Goal: Task Accomplishment & Management: Use online tool/utility

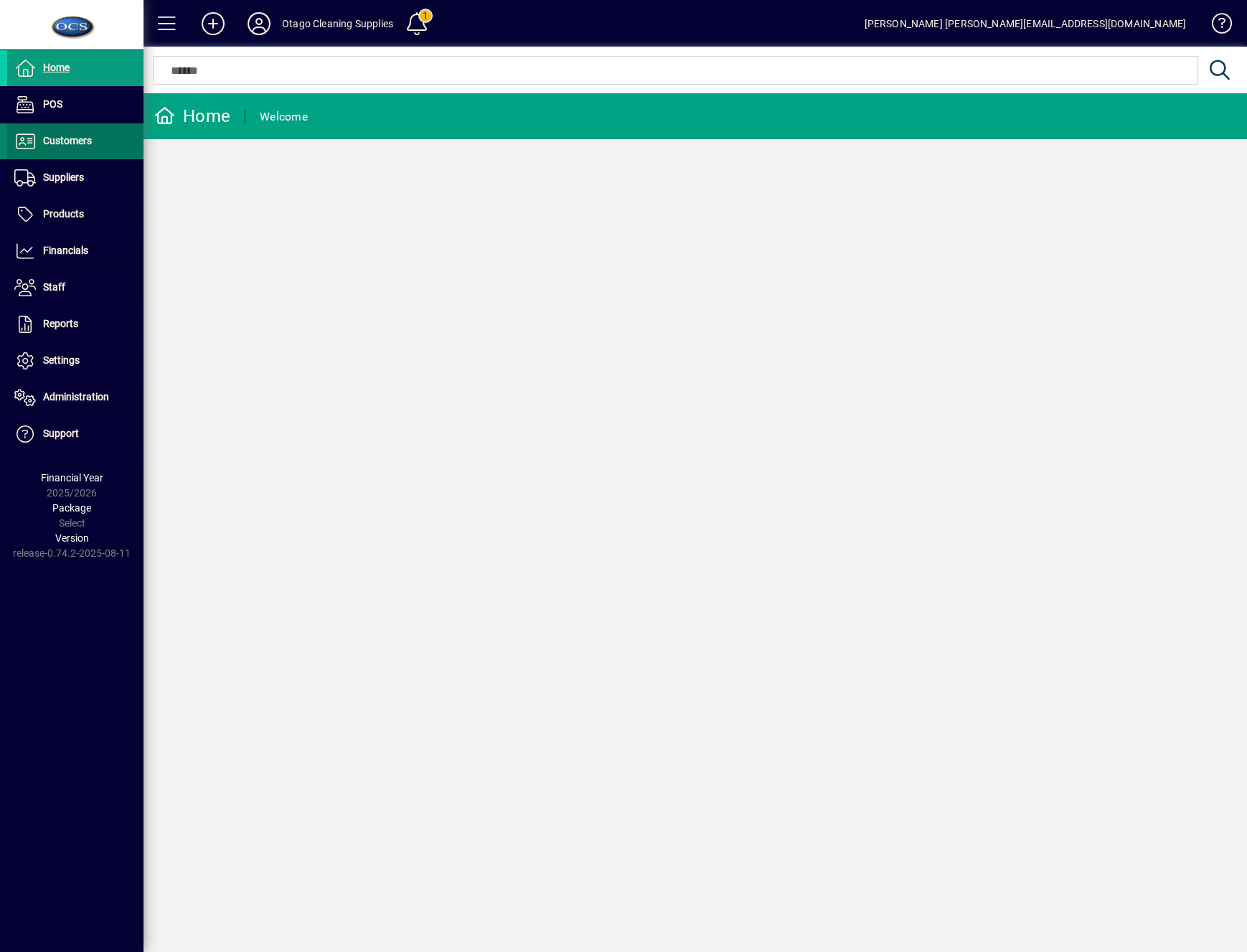
click at [68, 151] on span at bounding box center [75, 142] width 136 height 34
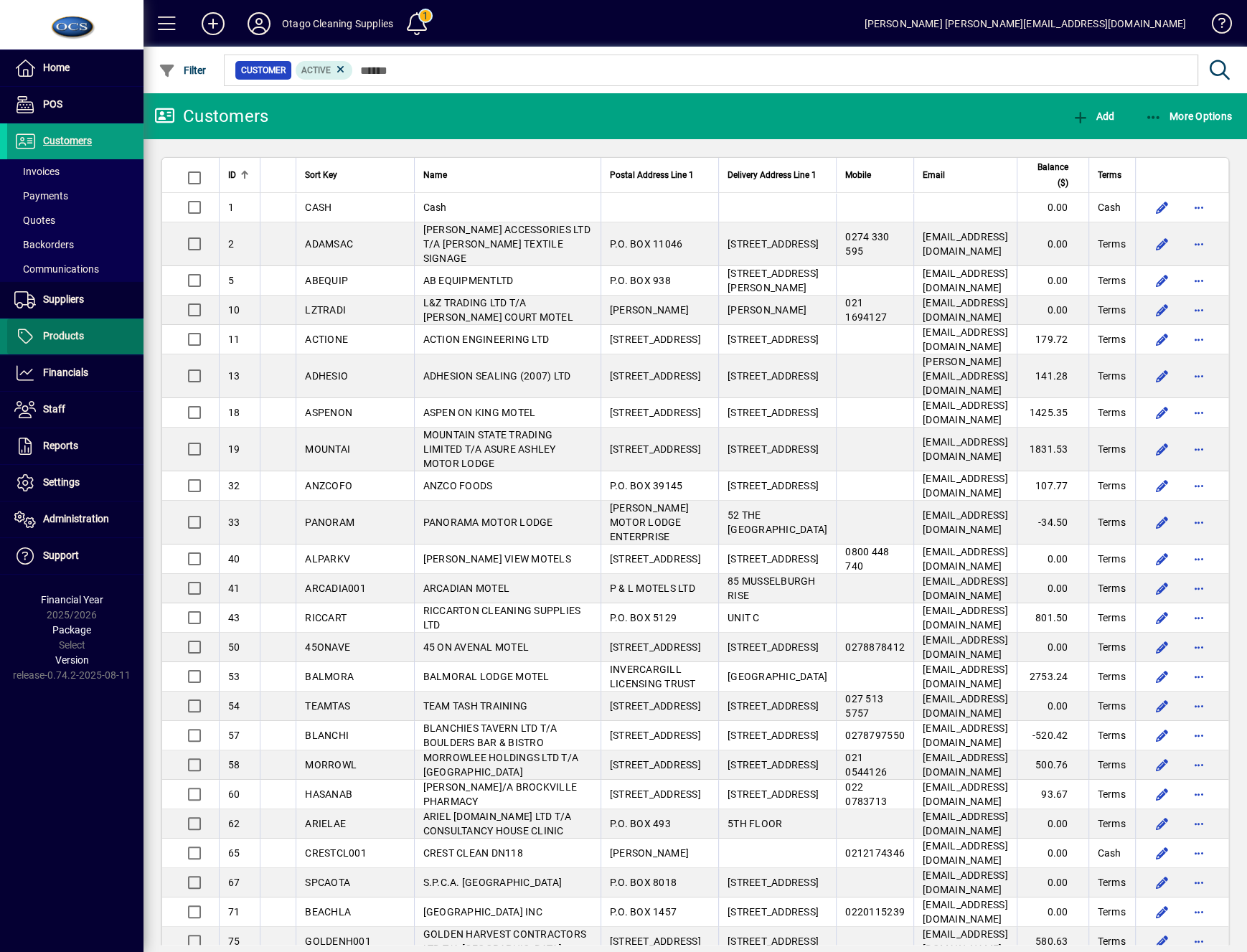
click at [42, 344] on span "Products" at bounding box center [45, 336] width 77 height 17
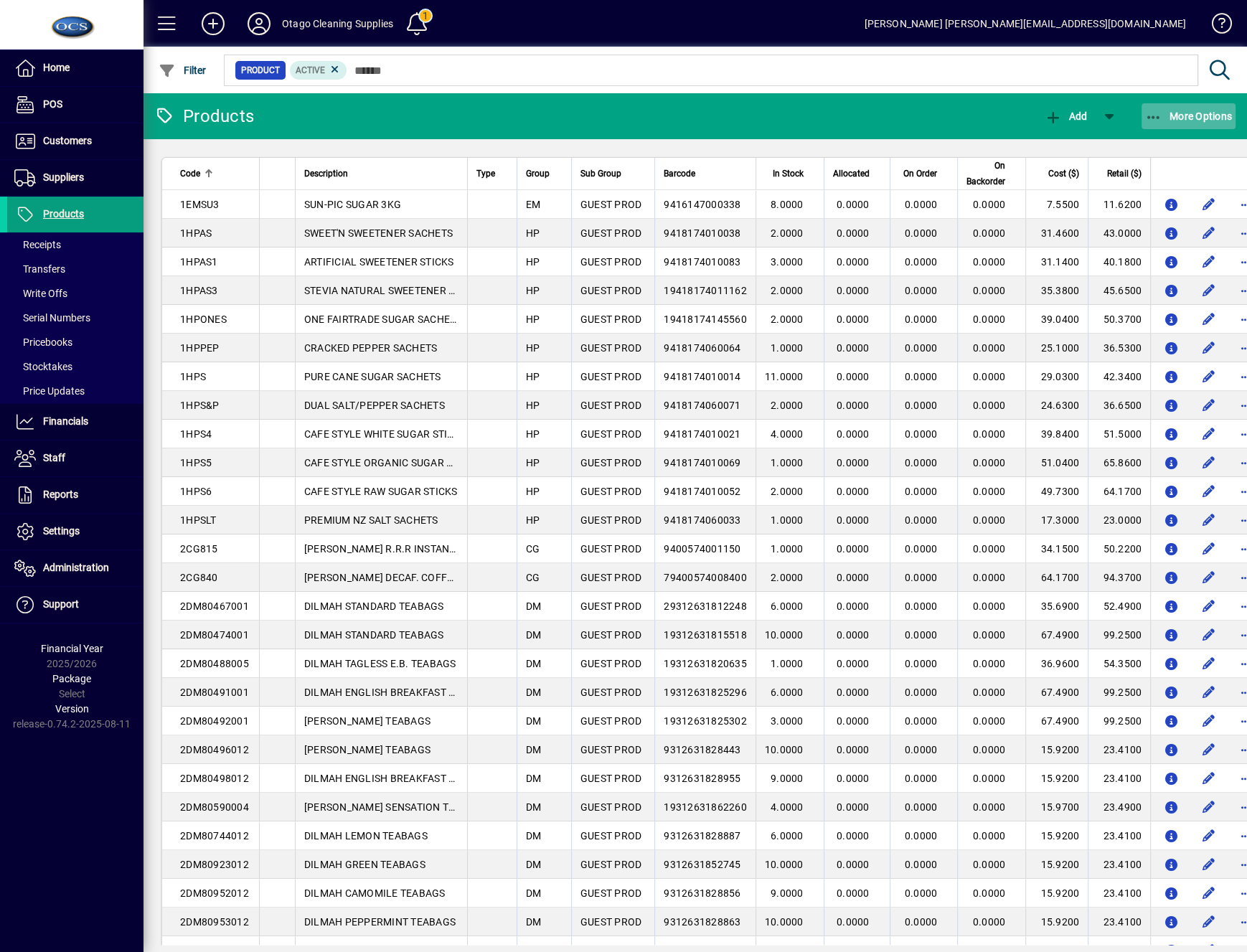
click at [1210, 112] on span "More Options" at bounding box center [1189, 116] width 88 height 12
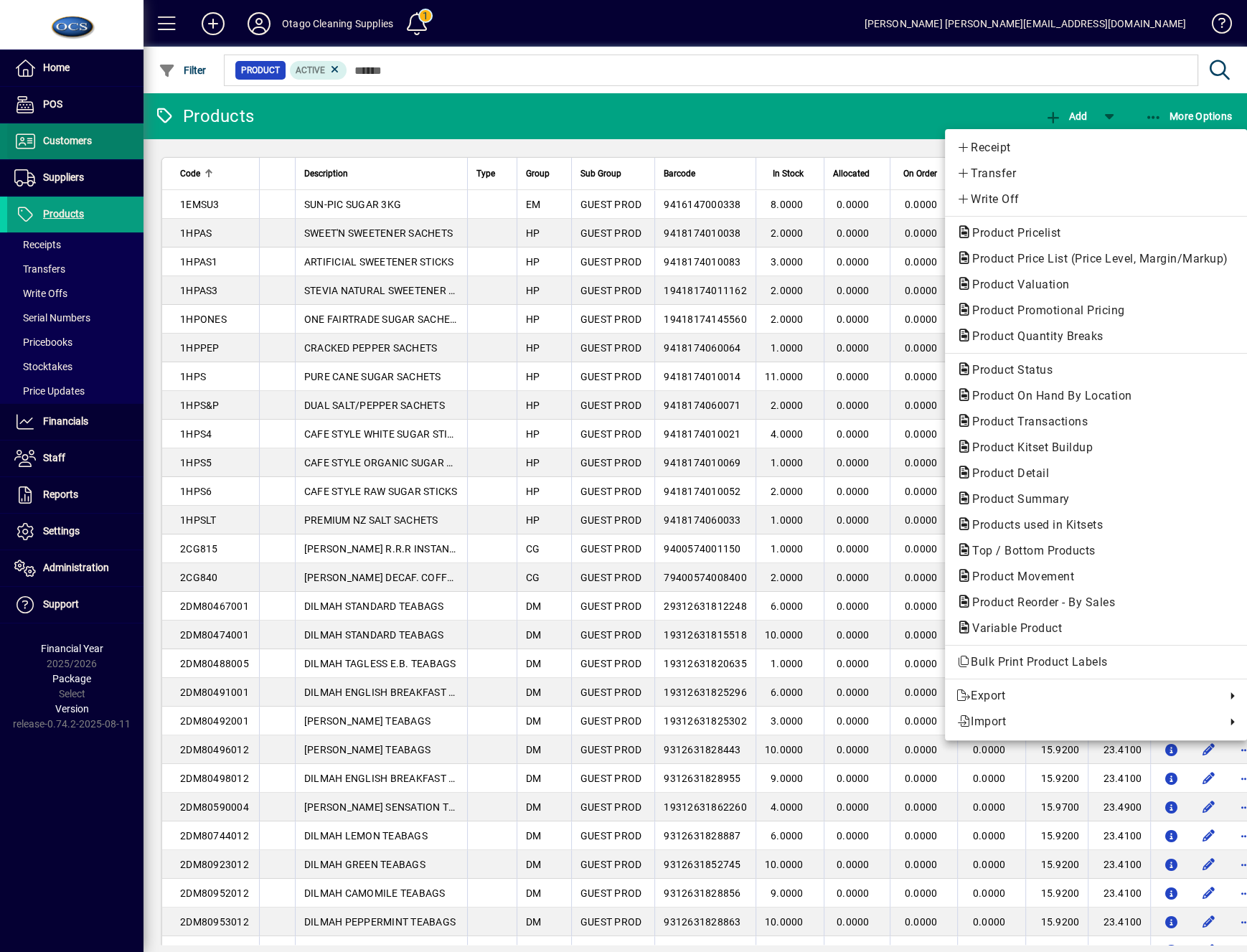
drag, startPoint x: 40, startPoint y: 153, endPoint x: 50, endPoint y: 154, distance: 10.0
click at [40, 154] on div at bounding box center [623, 476] width 1247 height 952
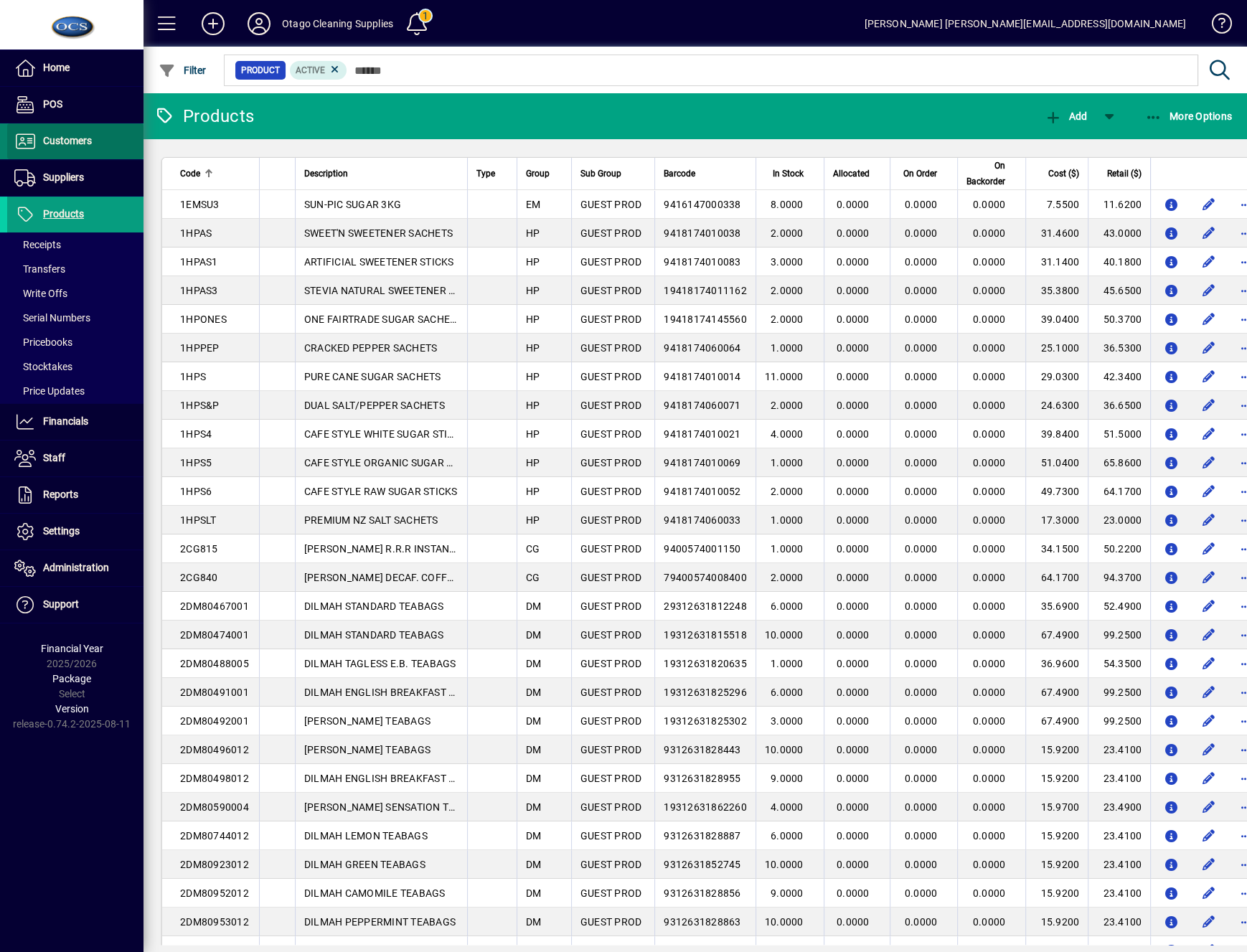
click at [54, 144] on span "Customers" at bounding box center [67, 140] width 49 height 12
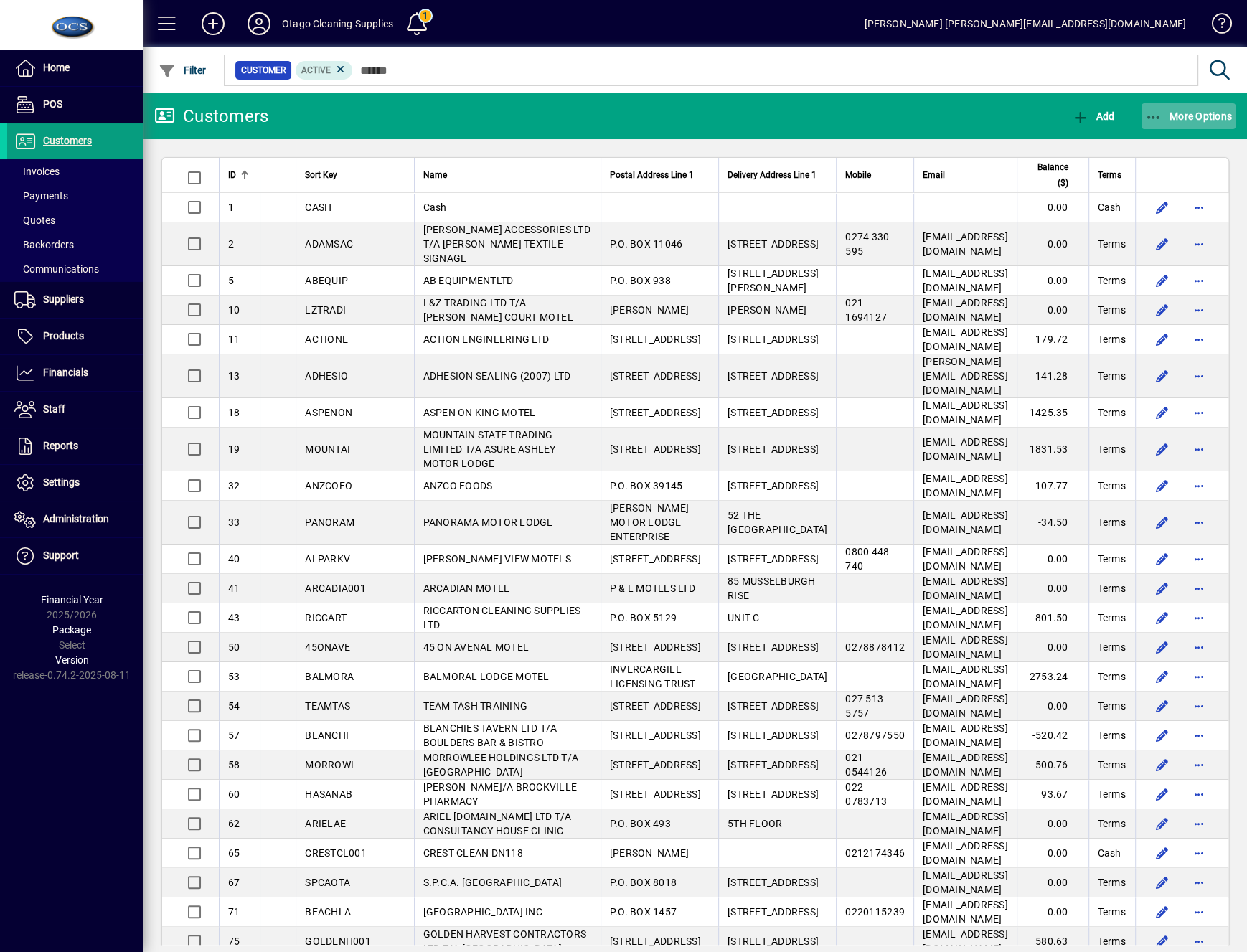
click at [1226, 115] on span "More Options" at bounding box center [1189, 116] width 88 height 12
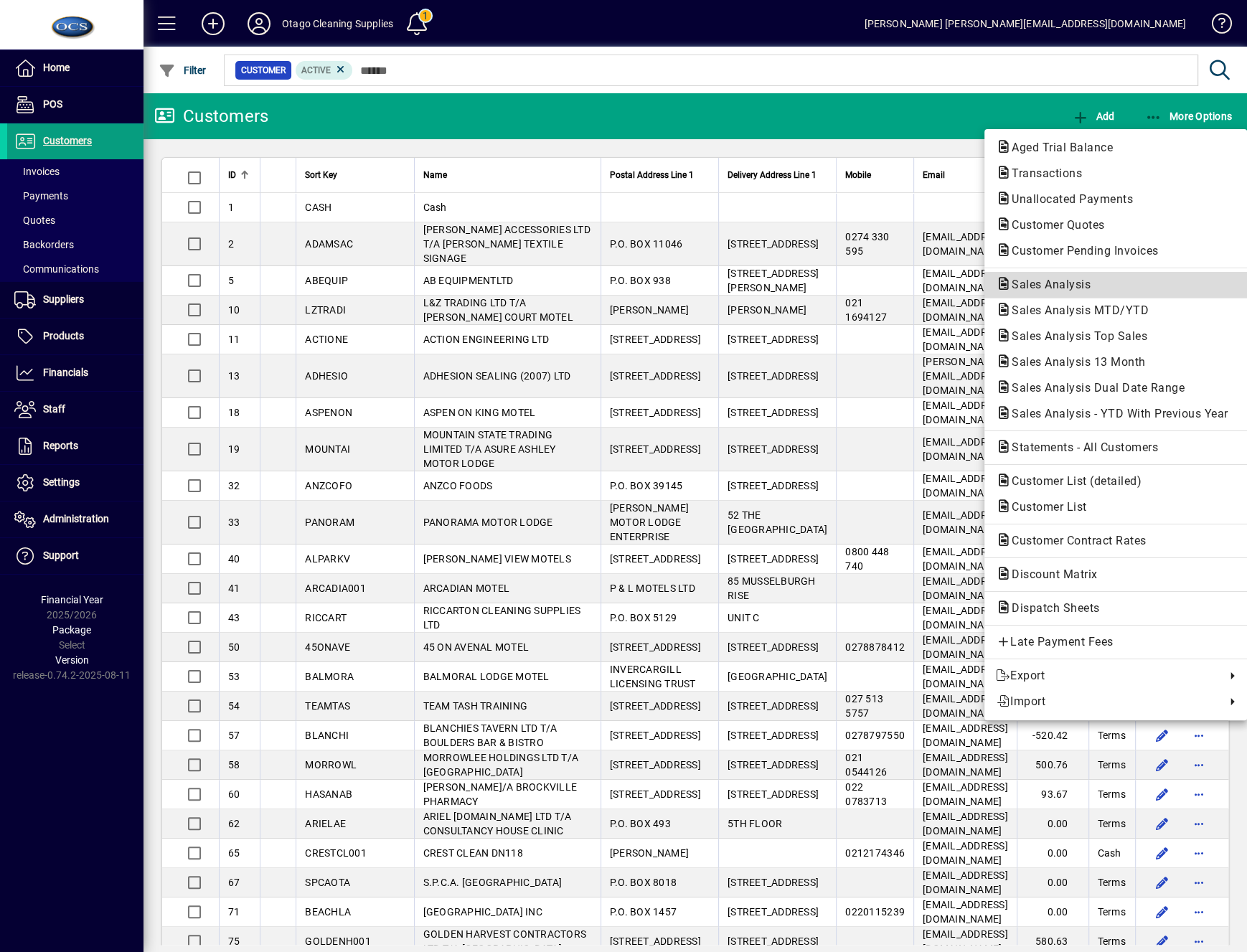
click at [1066, 278] on span "Sales Analysis" at bounding box center [1046, 285] width 102 height 14
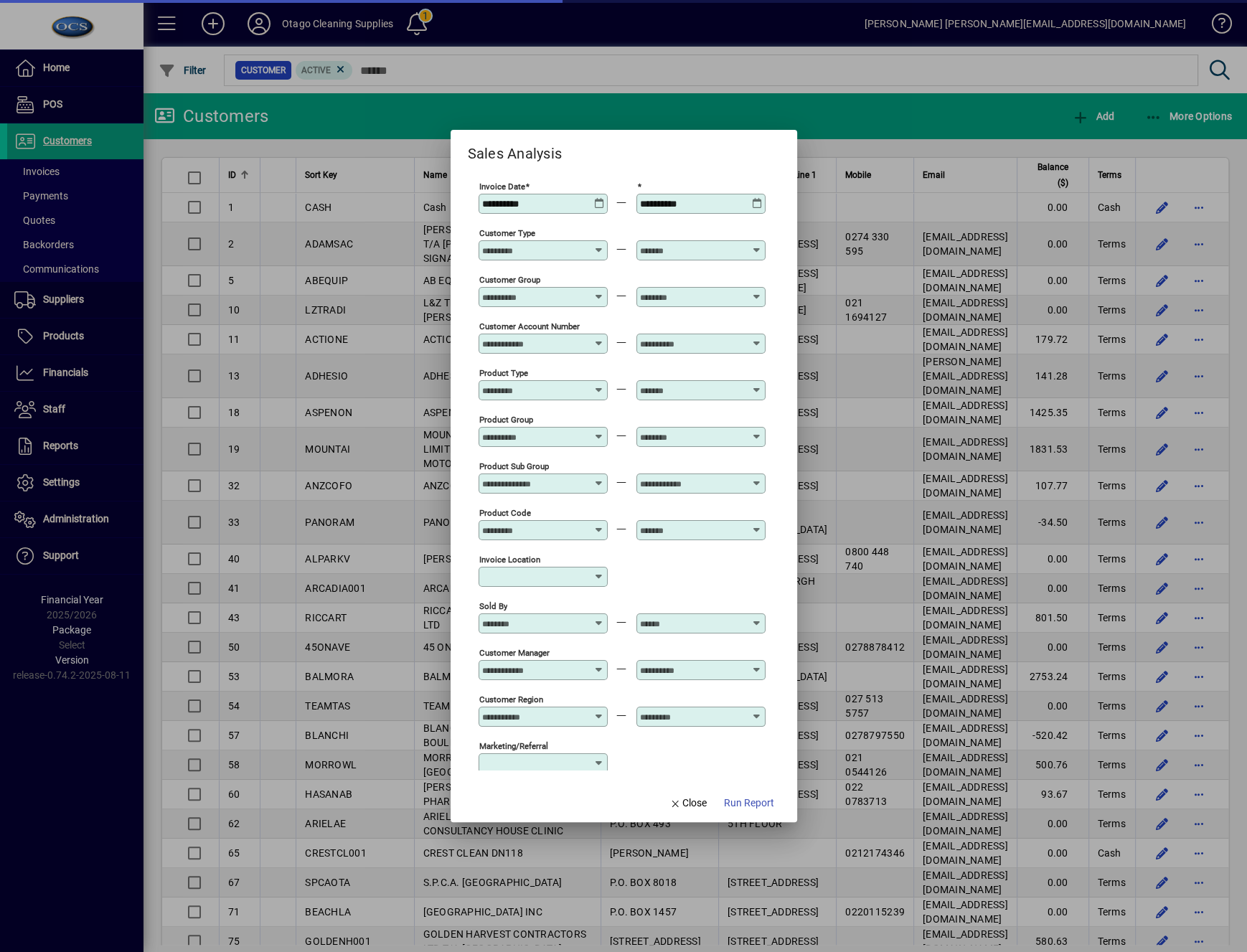
type input "**********"
click at [683, 806] on span "Close" at bounding box center [688, 803] width 37 height 15
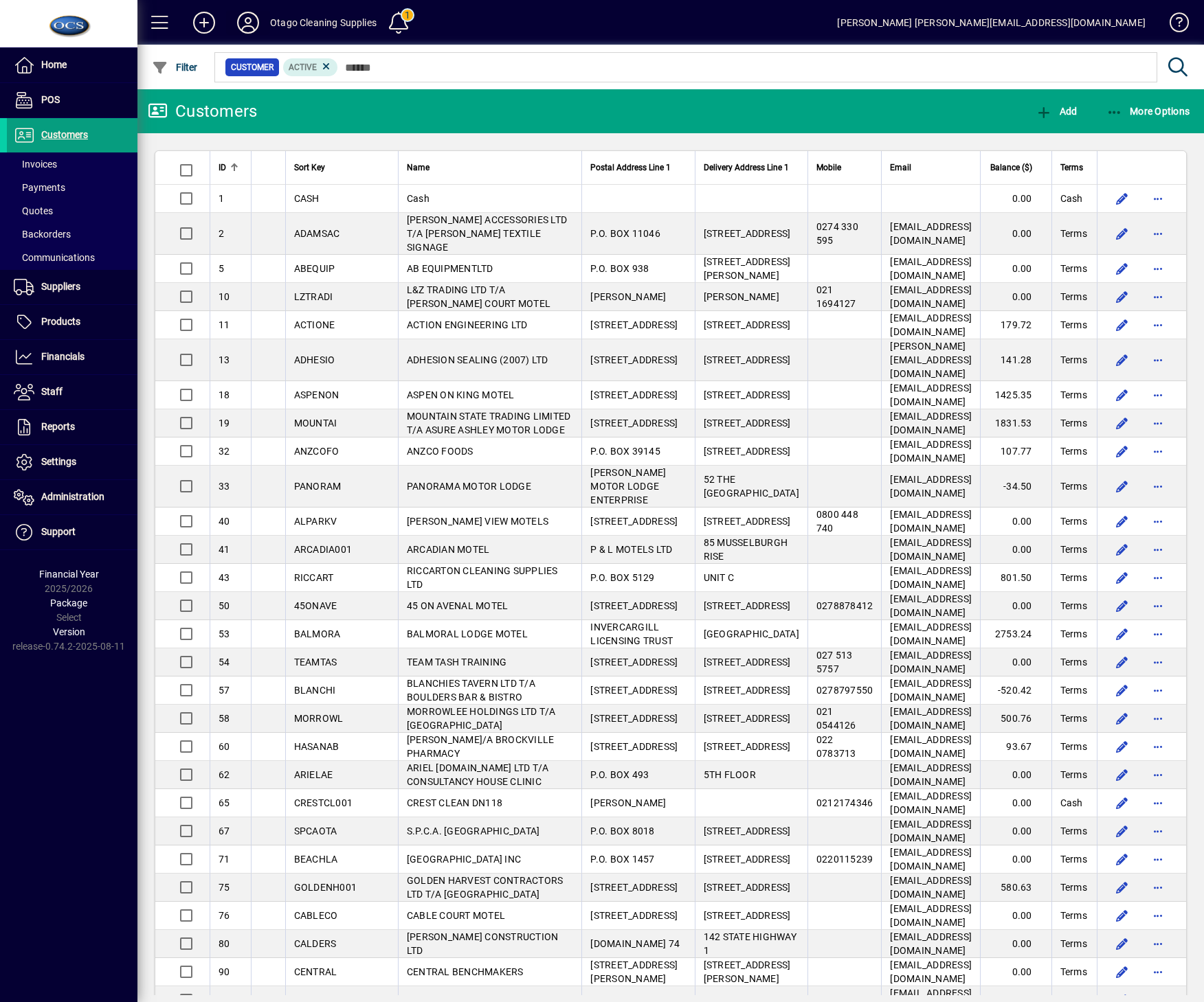
click at [250, 22] on icon at bounding box center [247, 23] width 28 height 22
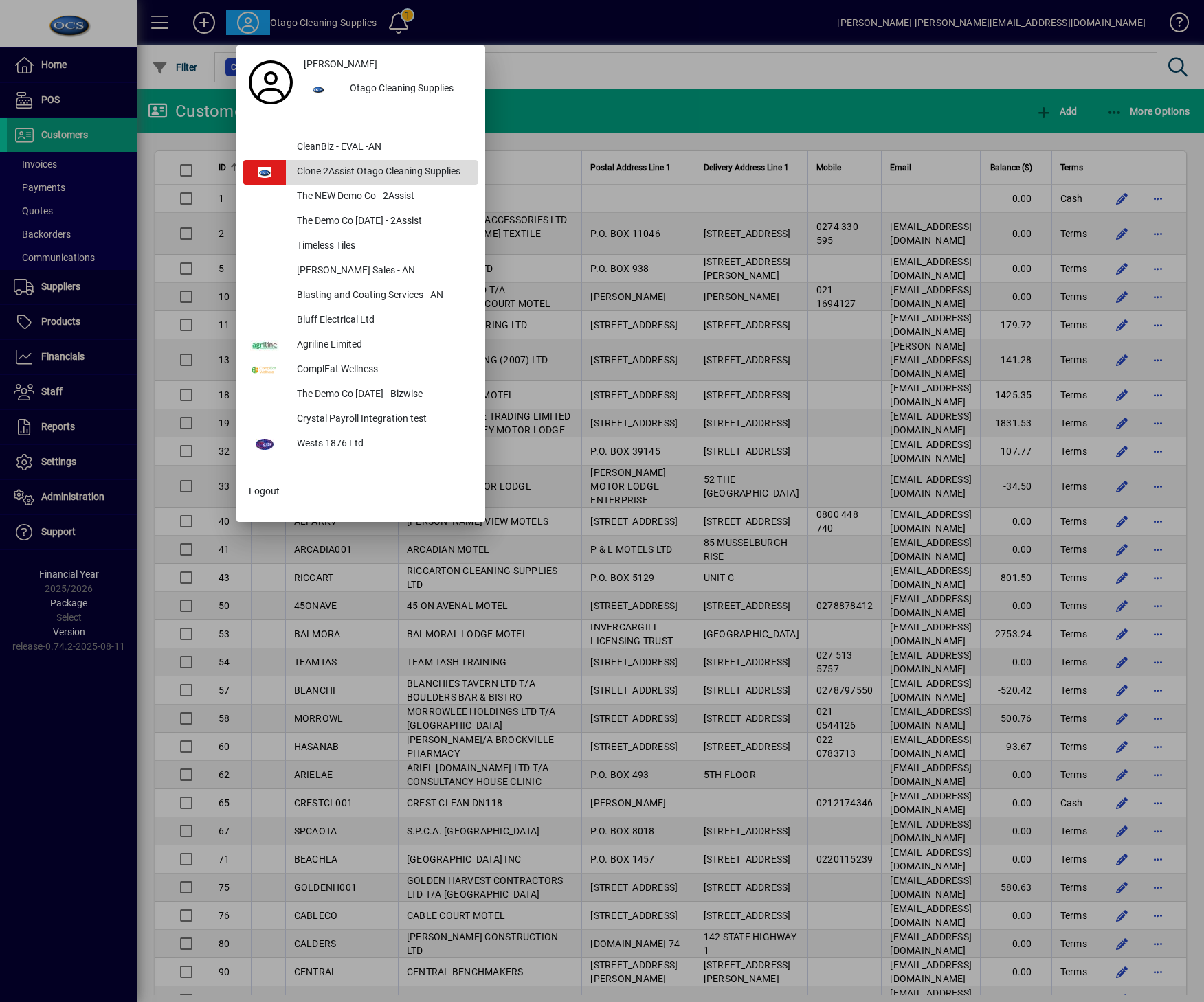
click at [454, 179] on div "Clone 2Assist Otago Cleaning Supplies" at bounding box center [382, 172] width 192 height 25
